Goal: Task Accomplishment & Management: Use online tool/utility

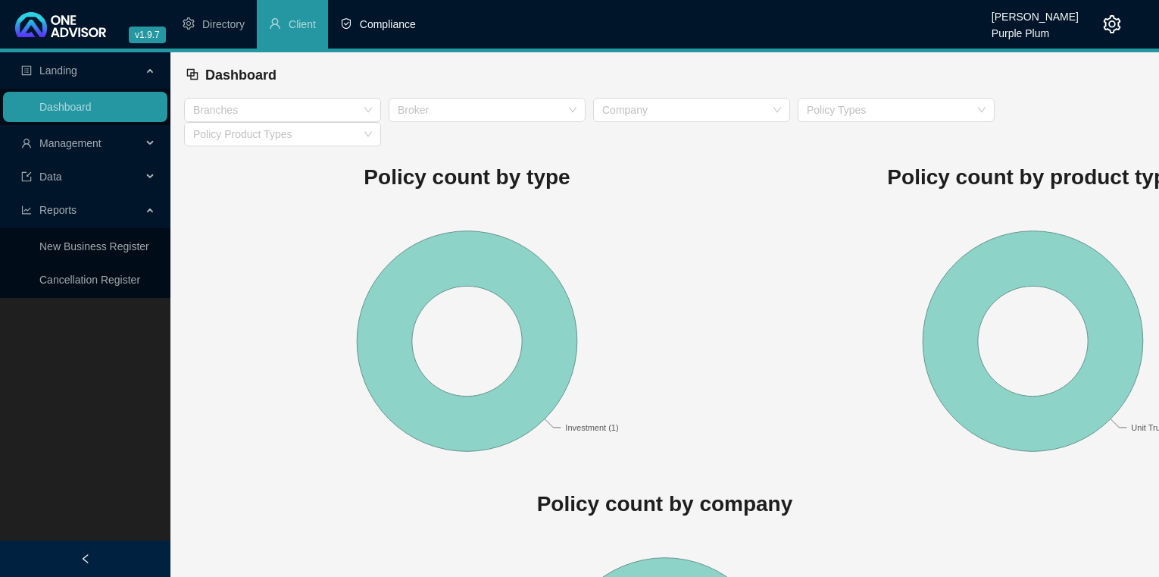
click at [398, 25] on span "Compliance" at bounding box center [388, 24] width 56 height 12
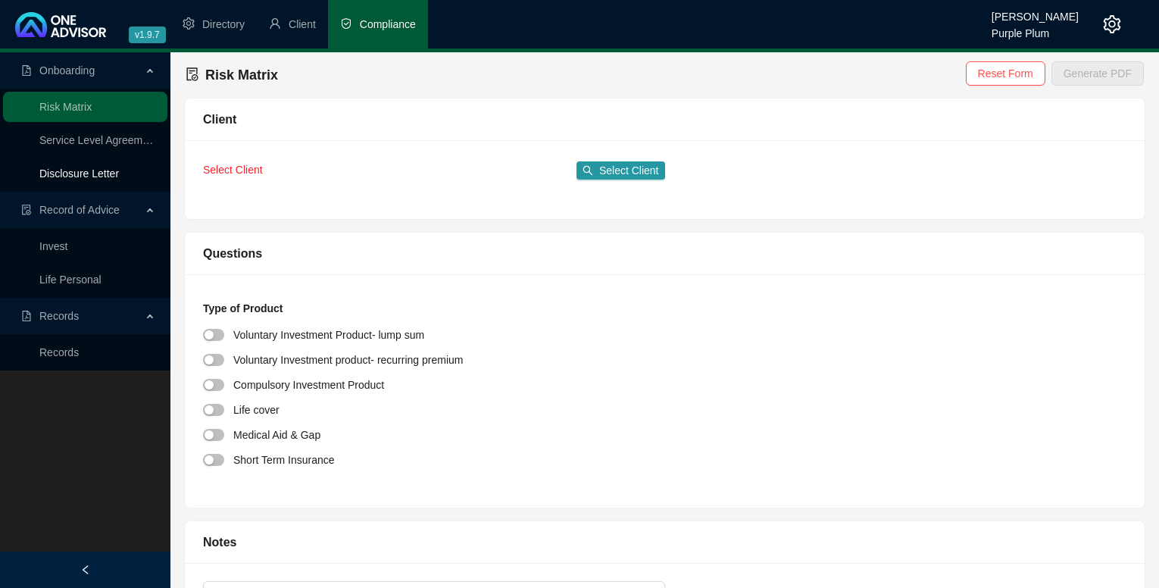
click at [96, 171] on link "Disclosure Letter" at bounding box center [79, 173] width 80 height 12
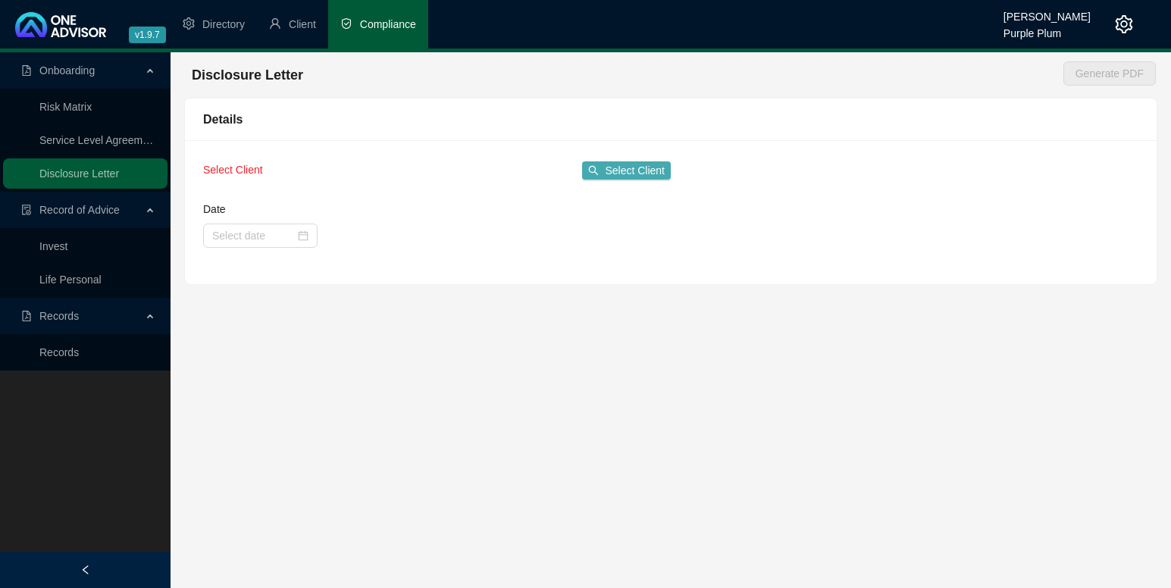
click at [637, 166] on span "Select Client" at bounding box center [635, 170] width 60 height 17
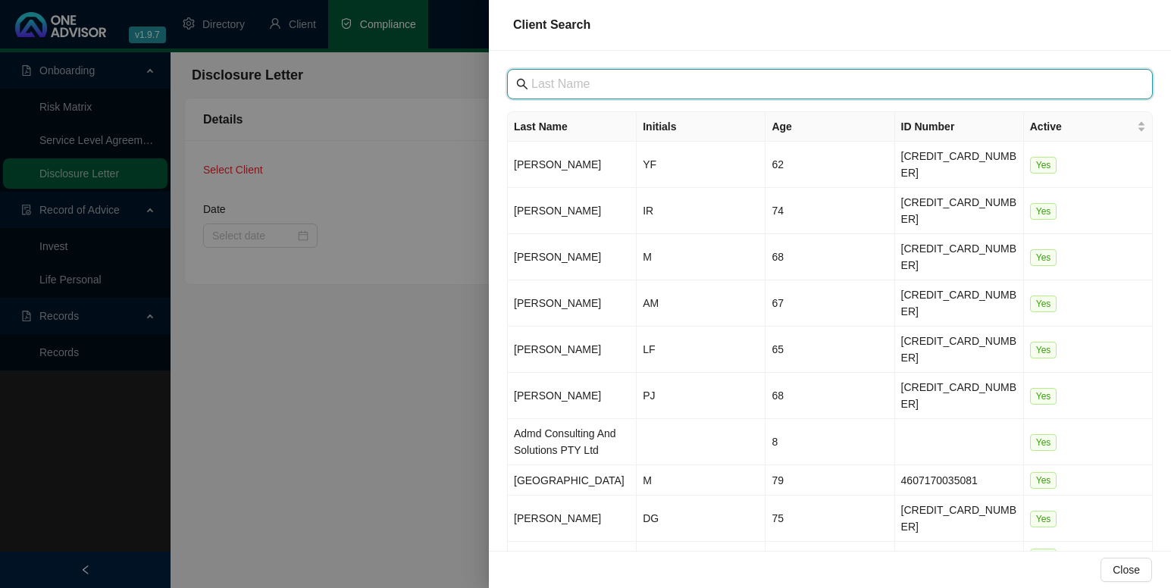
click at [549, 90] on input "text" at bounding box center [831, 84] width 600 height 18
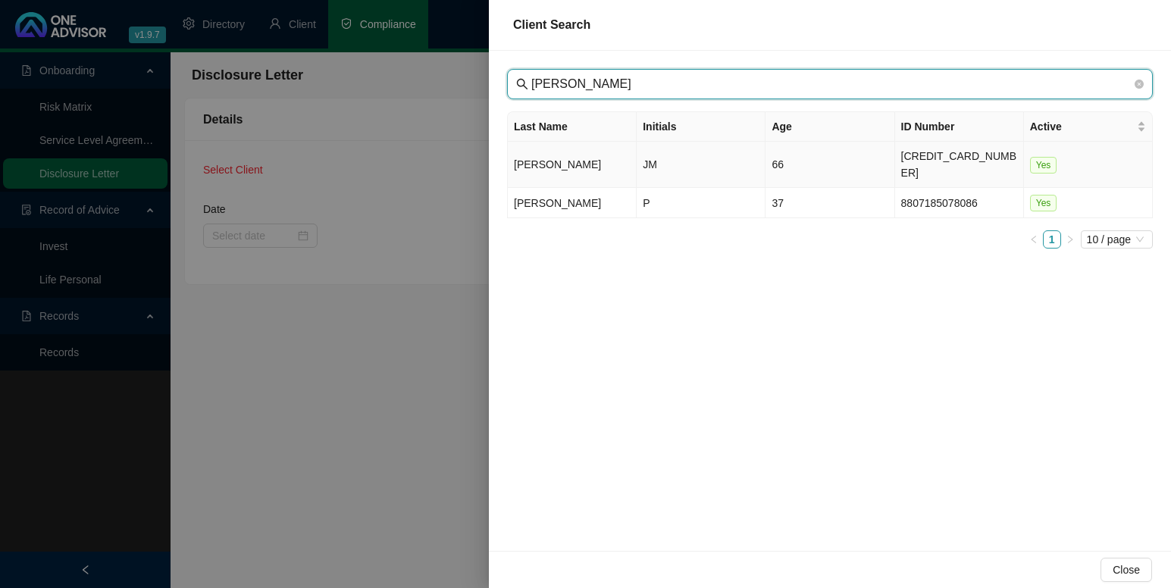
type input "[PERSON_NAME]"
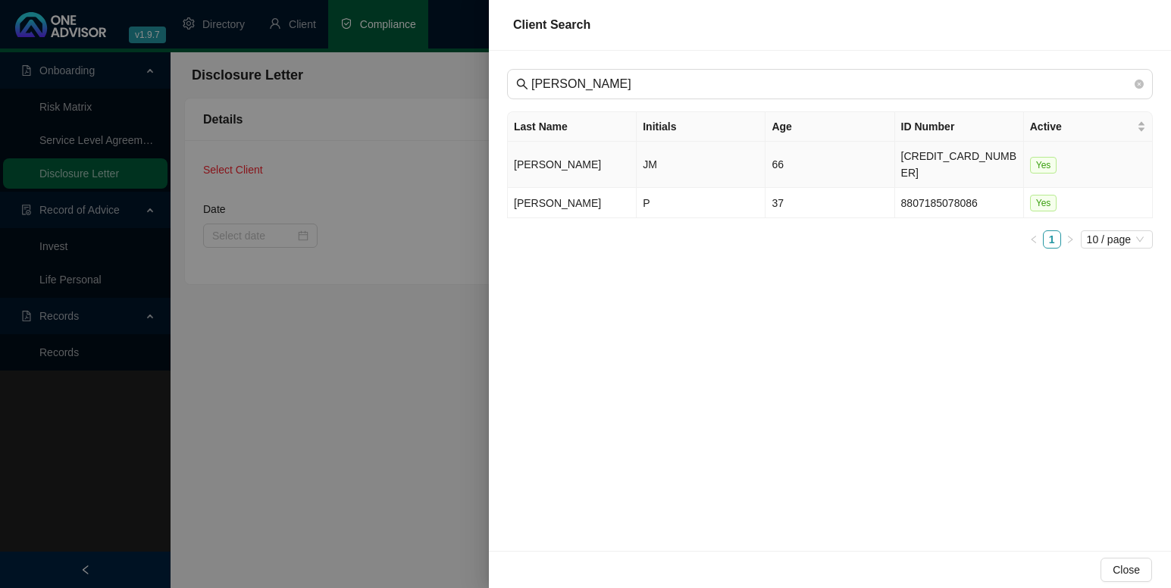
click at [574, 152] on td "[PERSON_NAME]" at bounding box center [572, 165] width 129 height 46
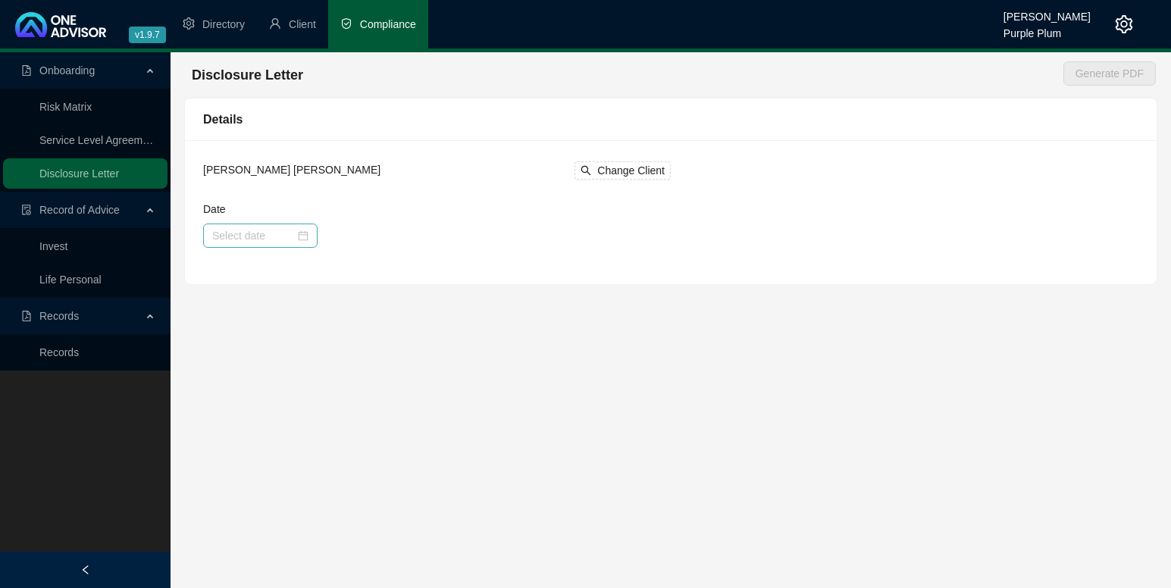
click at [303, 235] on div at bounding box center [260, 235] width 96 height 17
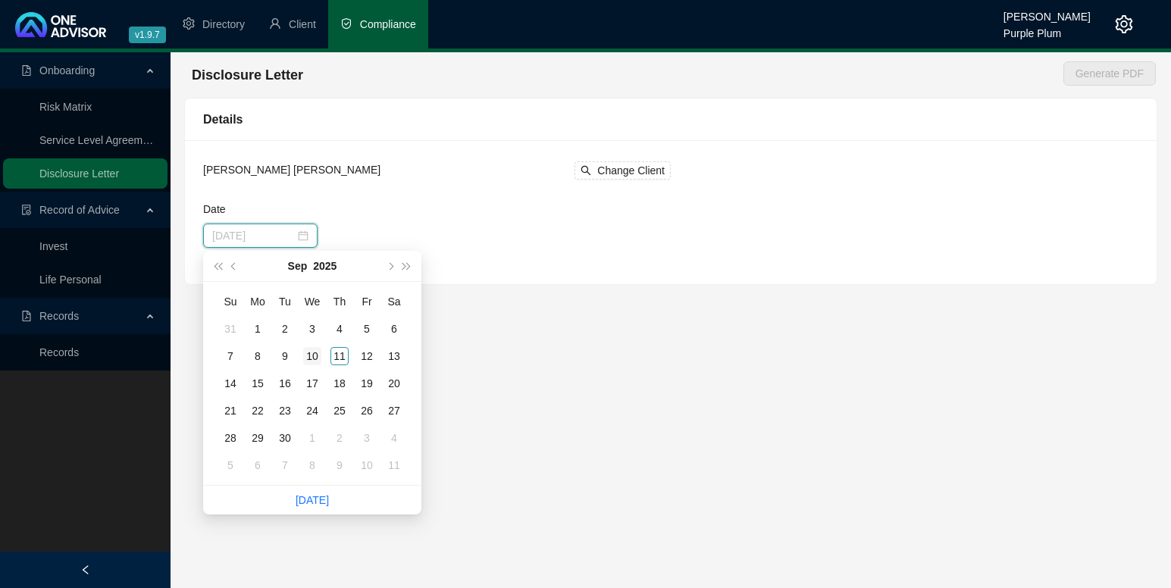
type input "[DATE]"
click at [312, 355] on div "10" at bounding box center [312, 356] width 18 height 18
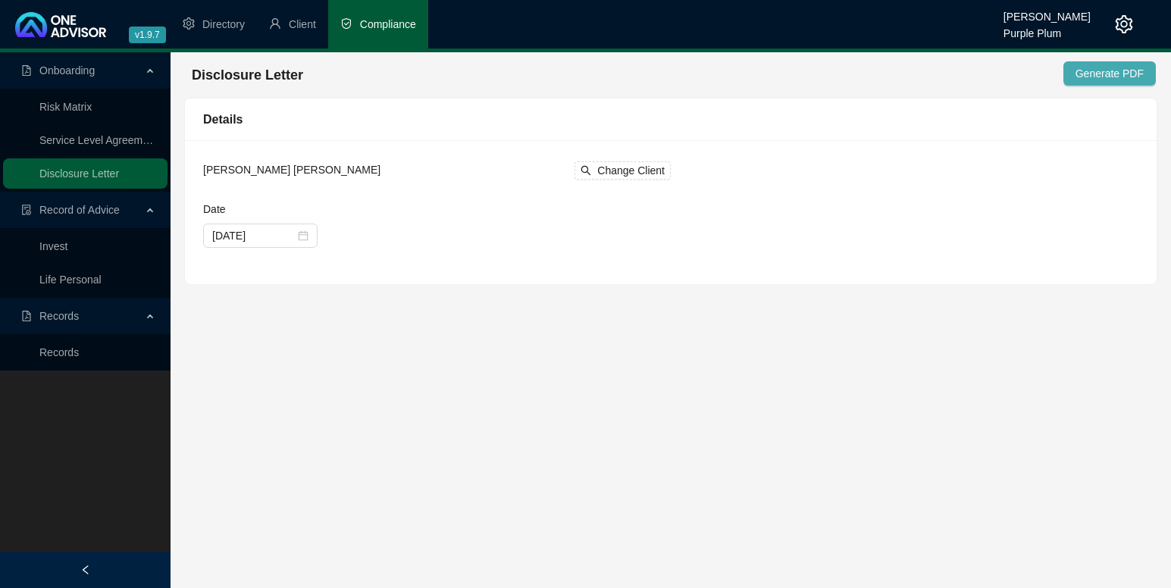
click at [1111, 73] on span "Generate PDF" at bounding box center [1109, 73] width 68 height 17
